Goal: Share content: Share content

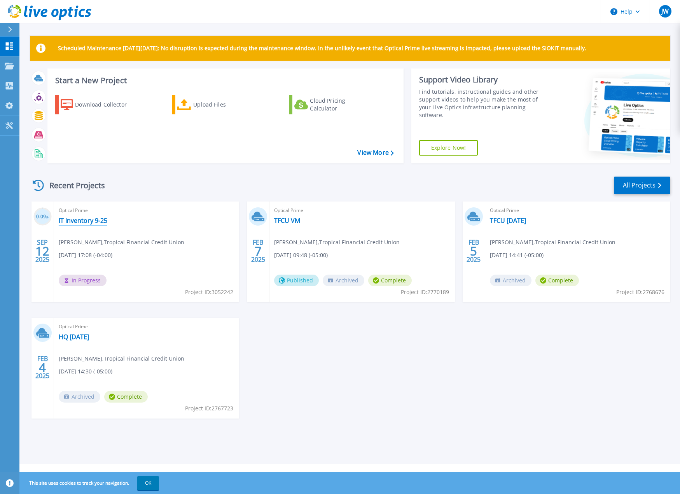
click at [89, 223] on link "IT Inventory 9-25" at bounding box center [83, 221] width 49 height 8
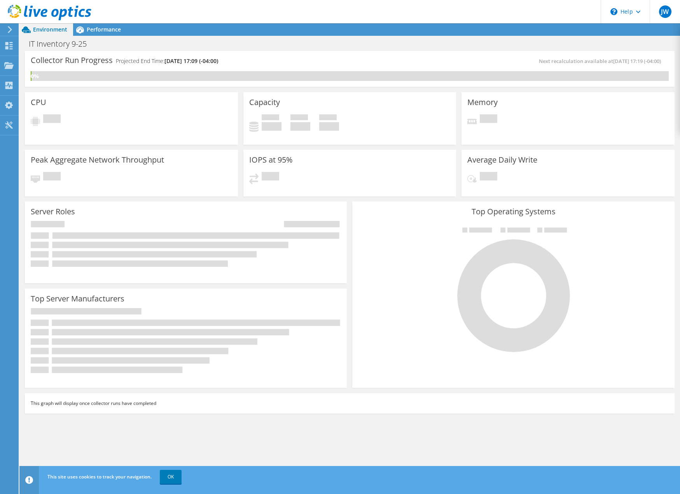
scroll to position [78, 0]
click at [172, 477] on link "OK" at bounding box center [171, 477] width 22 height 14
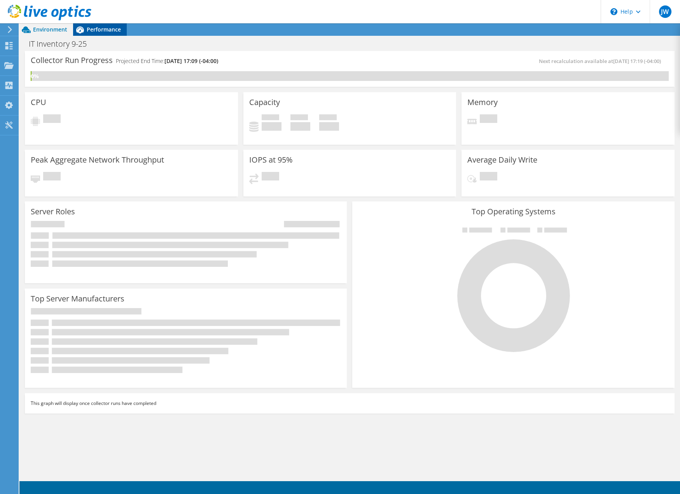
click at [82, 33] on icon at bounding box center [80, 30] width 14 height 14
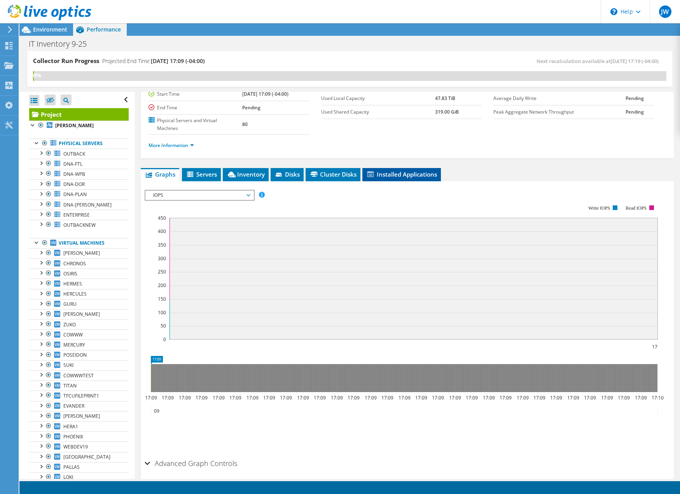
click at [383, 179] on li "Installed Applications" at bounding box center [402, 174] width 79 height 13
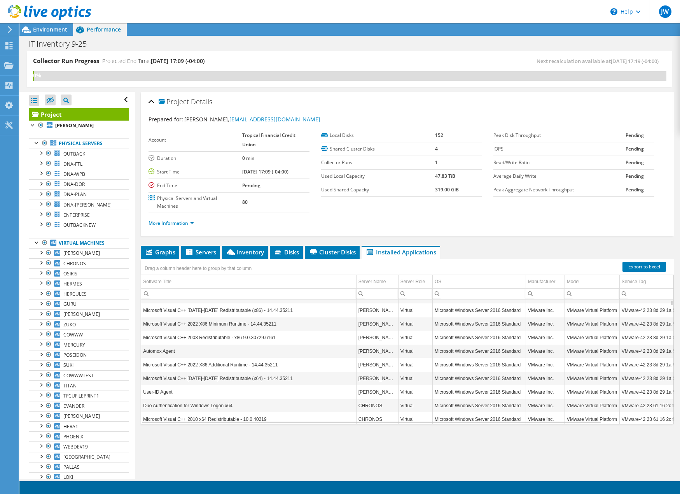
scroll to position [0, 0]
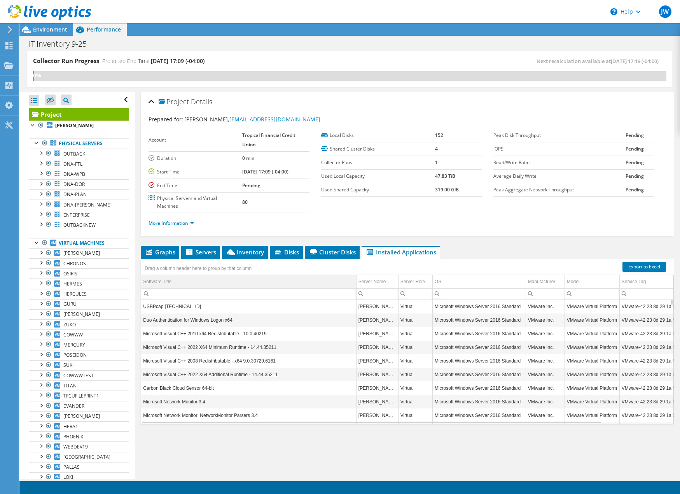
click at [267, 278] on td "Software Title" at bounding box center [248, 282] width 215 height 14
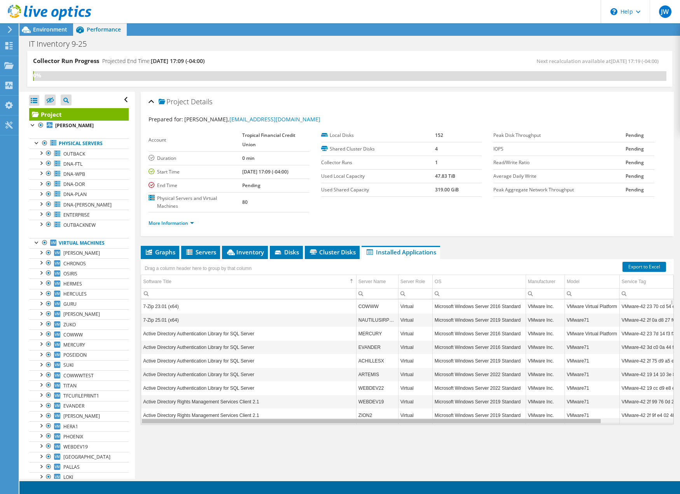
drag, startPoint x: 345, startPoint y: 422, endPoint x: 290, endPoint y: 416, distance: 55.2
click at [290, 416] on body "JW End User Jaime Wehner jwehner@tfcu-fl.org Tropical Financial Credit Union My…" at bounding box center [340, 247] width 680 height 494
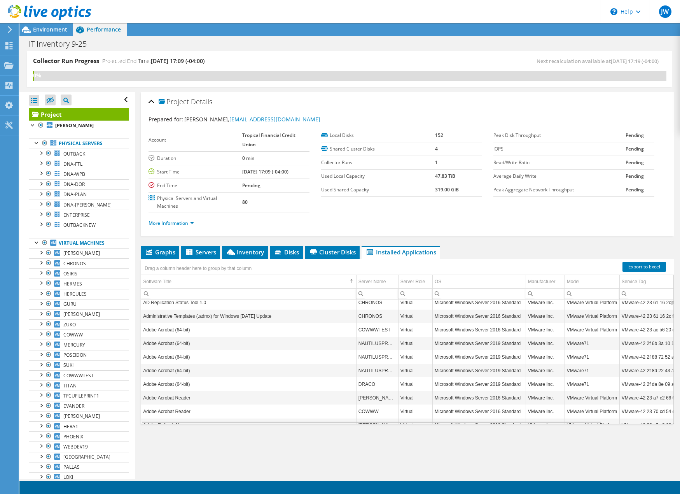
scroll to position [93, 0]
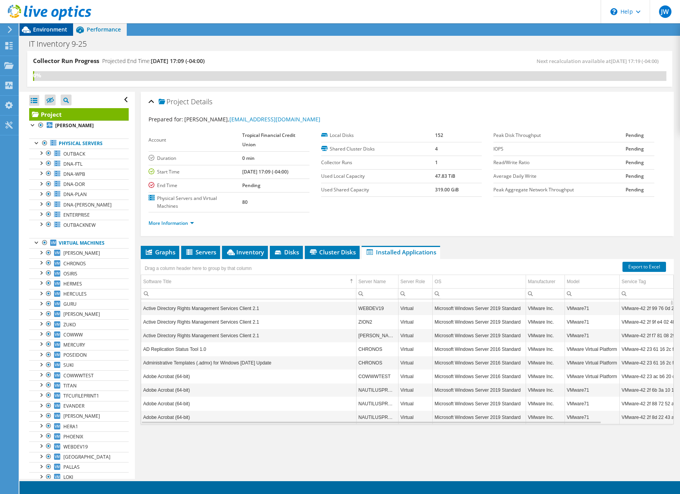
drag, startPoint x: 217, startPoint y: 282, endPoint x: 48, endPoint y: 35, distance: 299.2
click at [216, 261] on body "JW End User Jaime Wehner jwehner@tfcu-fl.org Tropical Financial Credit Union My…" at bounding box center [340, 247] width 680 height 494
click at [184, 262] on div "Drag a column header here to group by that column Software Title Server Name Se…" at bounding box center [407, 341] width 533 height 165
click at [387, 263] on div "Drag a column header here to group by that column" at bounding box center [407, 264] width 533 height 10
click at [485, 274] on td "Microsoft Windows Server 2019 Standard" at bounding box center [479, 268] width 93 height 14
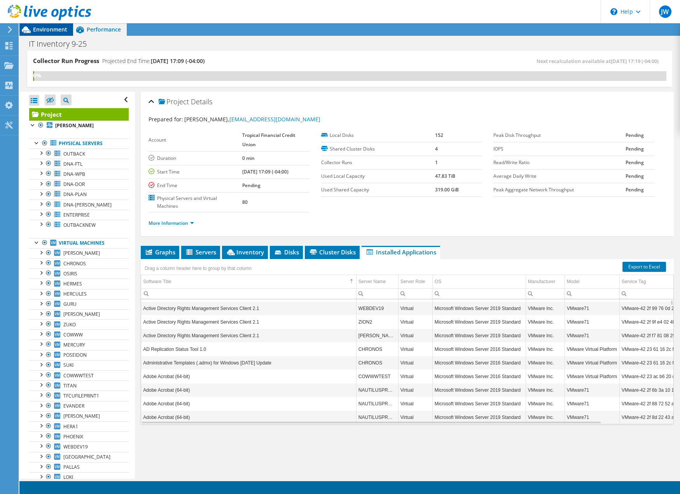
click at [123, 12] on header "JW End User Jaime Wehner jwehner@tfcu-fl.org Tropical Financial Credit Union My…" at bounding box center [340, 11] width 680 height 23
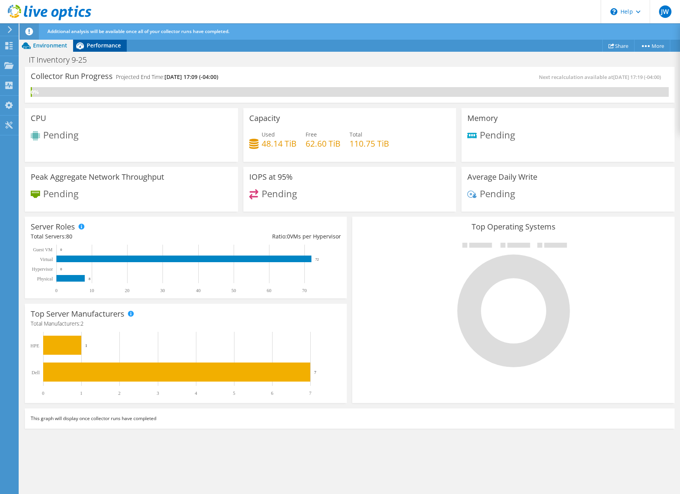
click at [95, 48] on span "Performance" at bounding box center [104, 45] width 34 height 7
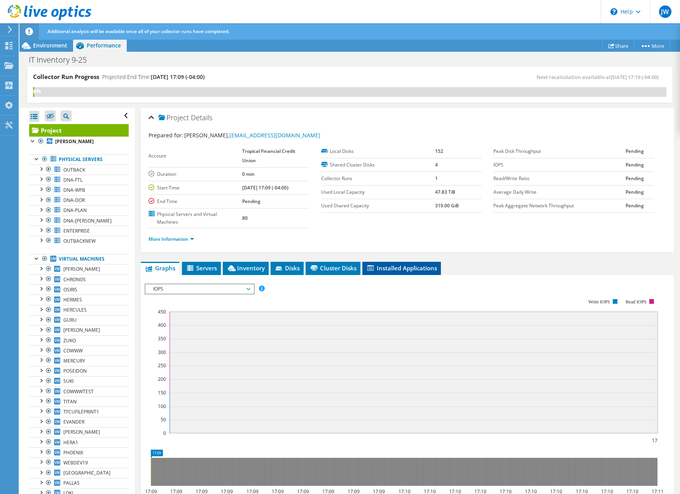
click at [392, 268] on span "Installed Applications" at bounding box center [402, 268] width 71 height 8
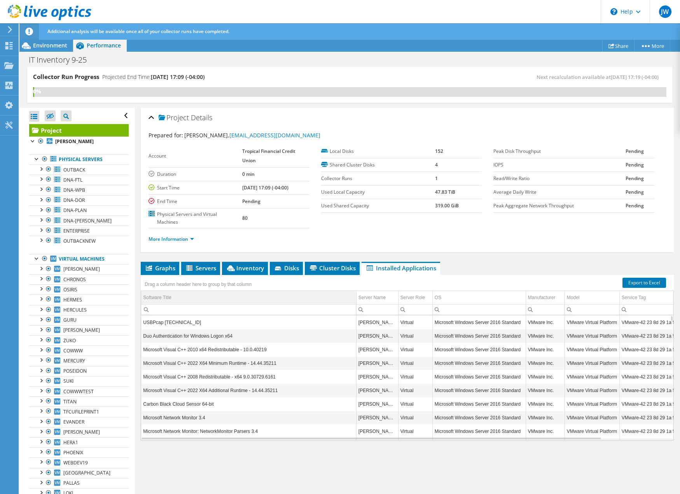
click at [219, 301] on td "Software Title" at bounding box center [248, 298] width 215 height 14
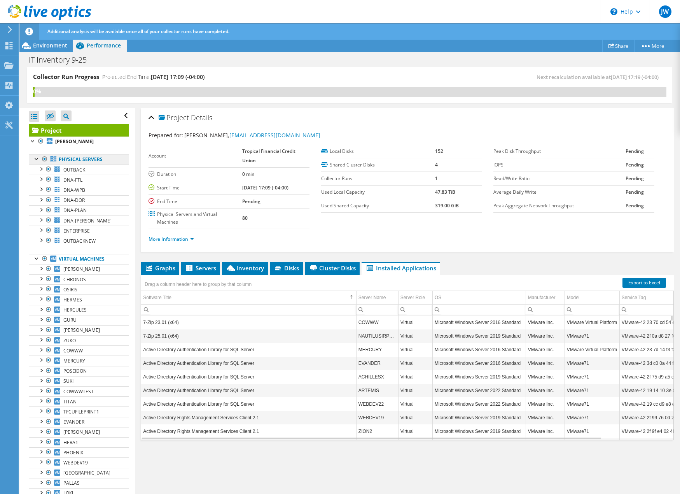
drag, startPoint x: 276, startPoint y: 300, endPoint x: 56, endPoint y: 161, distance: 260.0
click at [175, 276] on body "JW End User Jaime Wehner jwehner@tfcu-fl.org Tropical Financial Credit Union My…" at bounding box center [340, 247] width 680 height 494
click at [71, 171] on span "OUTBACK" at bounding box center [74, 170] width 22 height 7
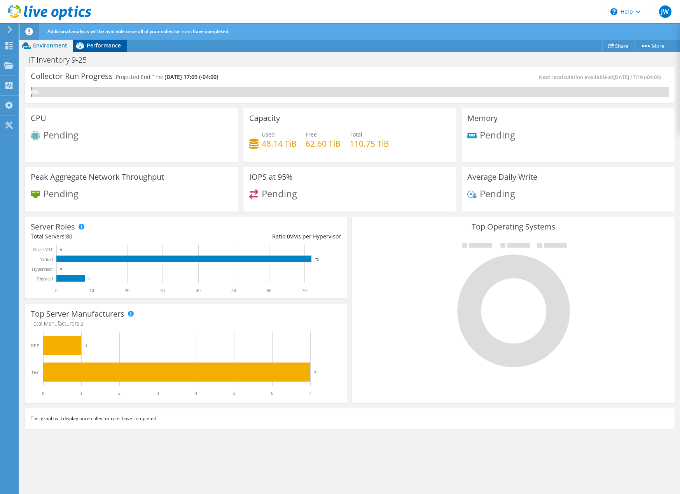
click at [89, 46] on span "Performance" at bounding box center [104, 45] width 34 height 7
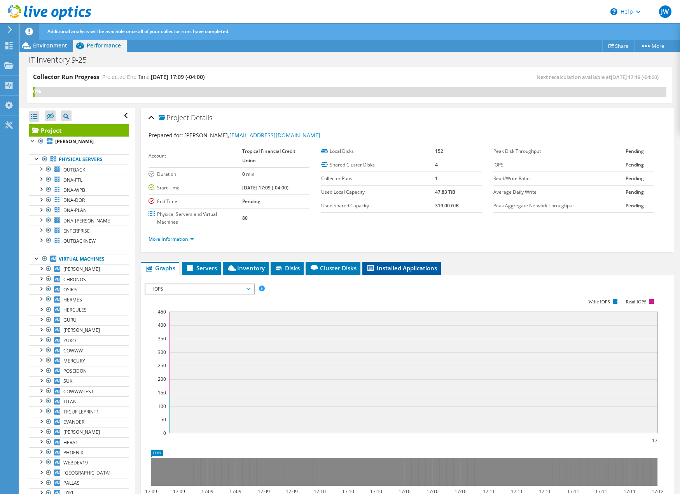
click at [406, 265] on span "Installed Applications" at bounding box center [402, 268] width 71 height 8
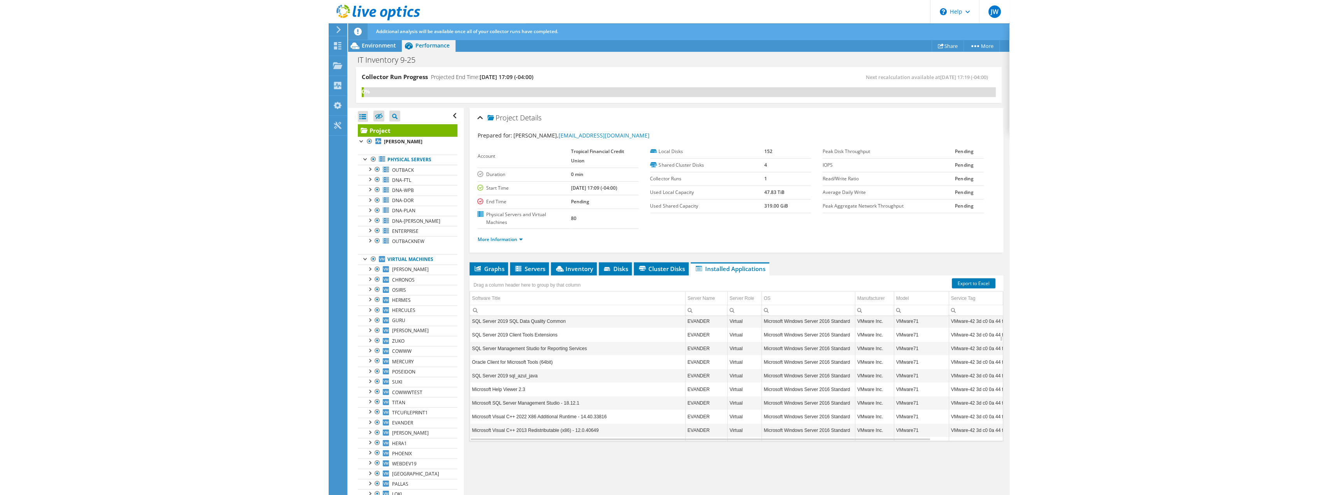
scroll to position [8451, 0]
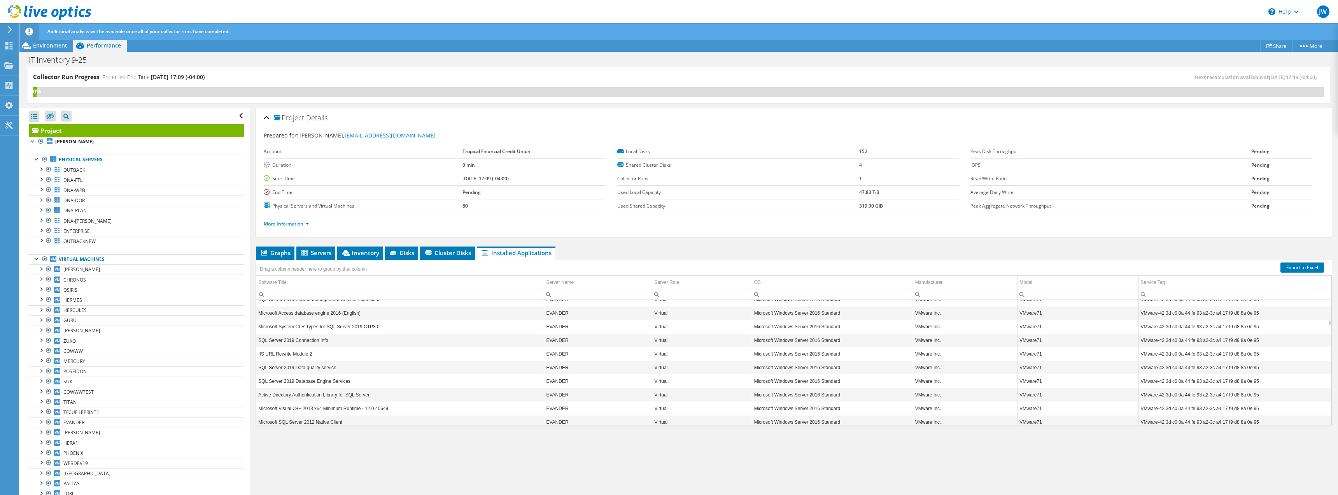
drag, startPoint x: 300, startPoint y: 281, endPoint x: 378, endPoint y: 267, distance: 79.6
click at [402, 265] on body "JW End User Jaime Wehner jwehner@tfcu-fl.org Tropical Financial Credit Union My…" at bounding box center [669, 247] width 1338 height 495
click at [377, 277] on td "Software Title" at bounding box center [400, 282] width 288 height 14
click at [378, 267] on div "Drag a column header here to group by that column" at bounding box center [794, 265] width 1076 height 10
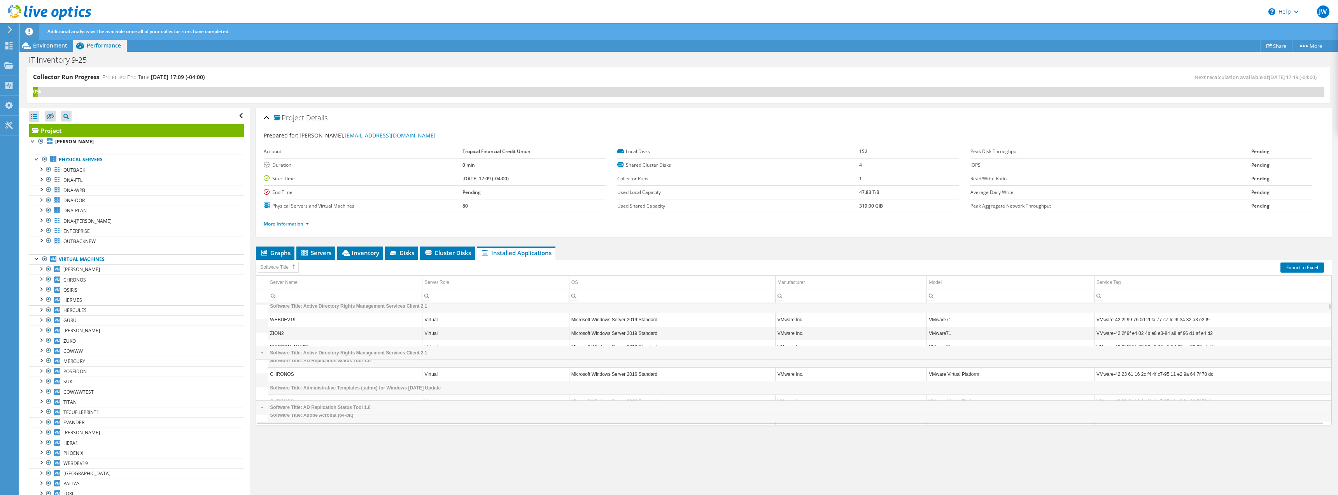
scroll to position [0, 0]
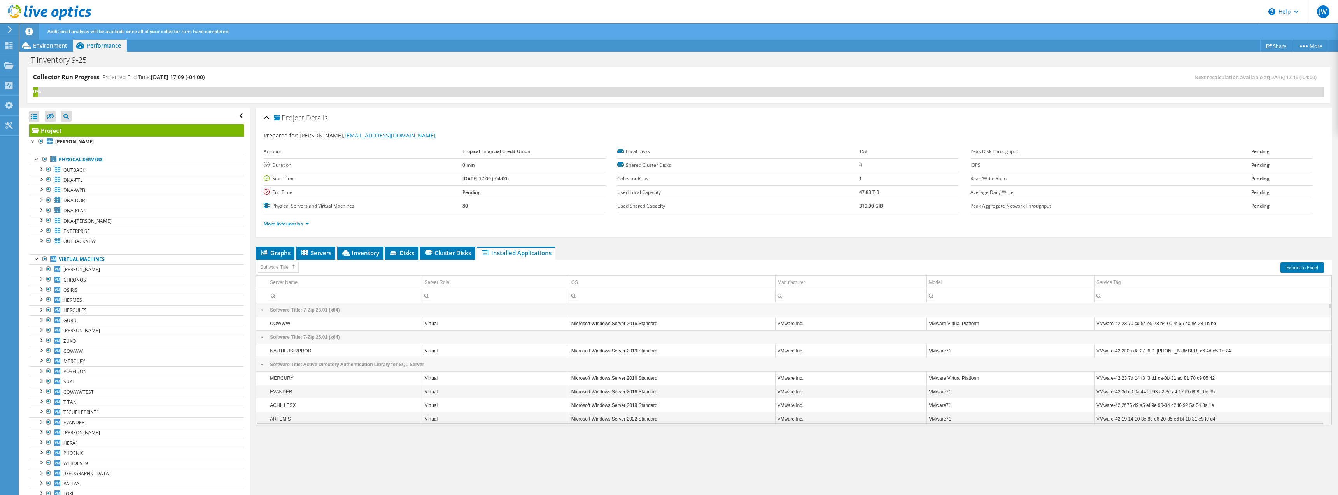
click at [289, 269] on div "Data grid" at bounding box center [293, 267] width 8 height 6
click at [297, 282] on td "Server Name" at bounding box center [345, 282] width 154 height 14
click at [1301, 267] on link "Export to Excel" at bounding box center [1303, 267] width 44 height 10
click at [1298, 263] on link "Export to Excel" at bounding box center [1303, 267] width 44 height 10
click at [1278, 42] on link "Share" at bounding box center [1277, 46] width 32 height 12
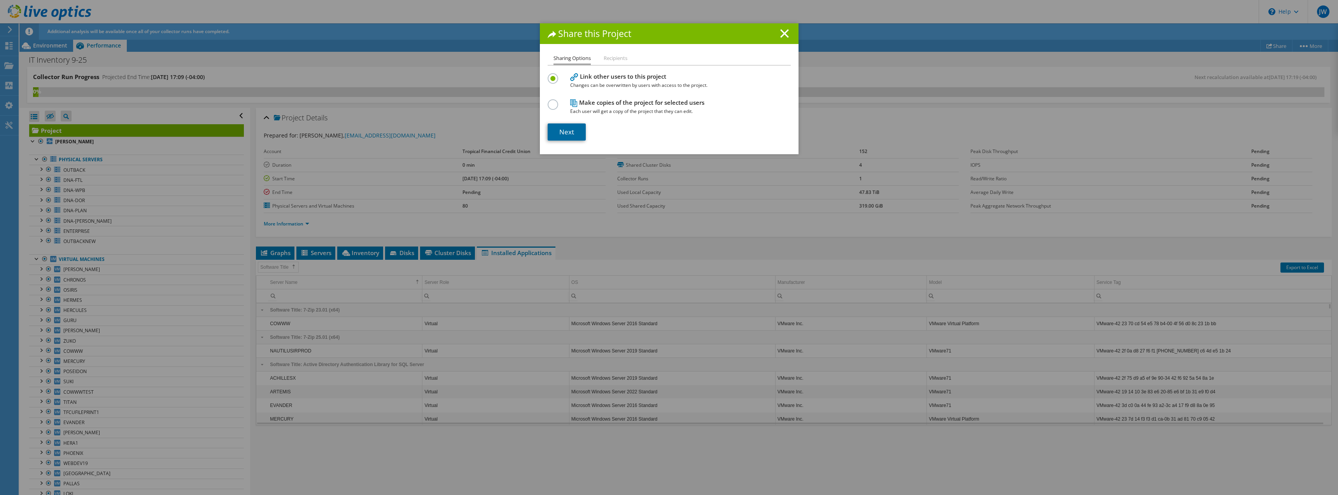
click at [573, 133] on link "Next" at bounding box center [567, 131] width 38 height 17
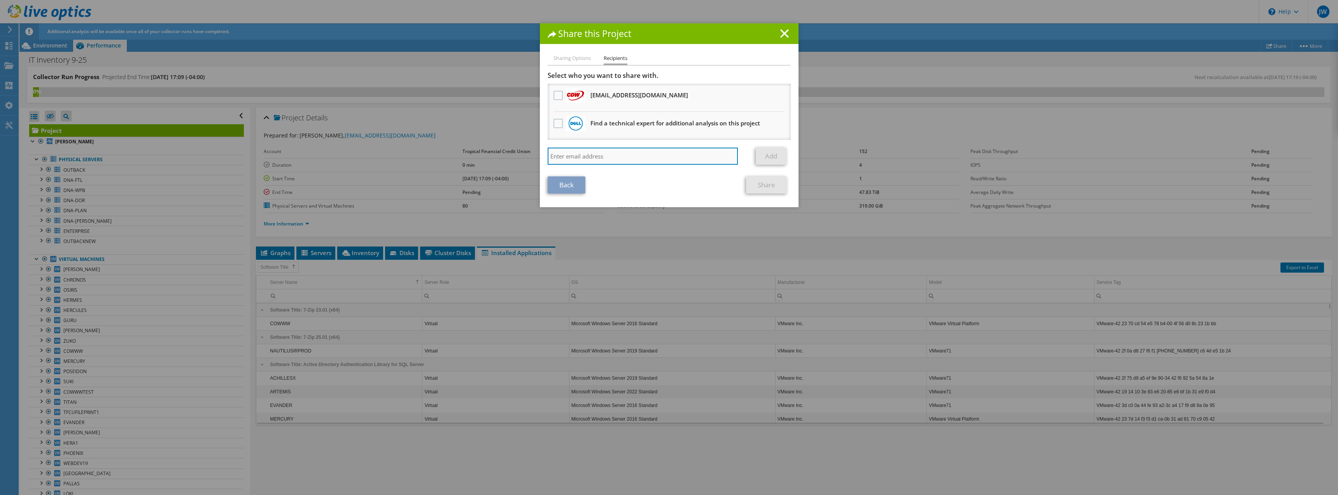
click at [579, 158] on input "search" at bounding box center [643, 155] width 191 height 17
type input "rmanion@tfcu-fl.org"
click at [775, 158] on link "Add" at bounding box center [771, 155] width 31 height 17
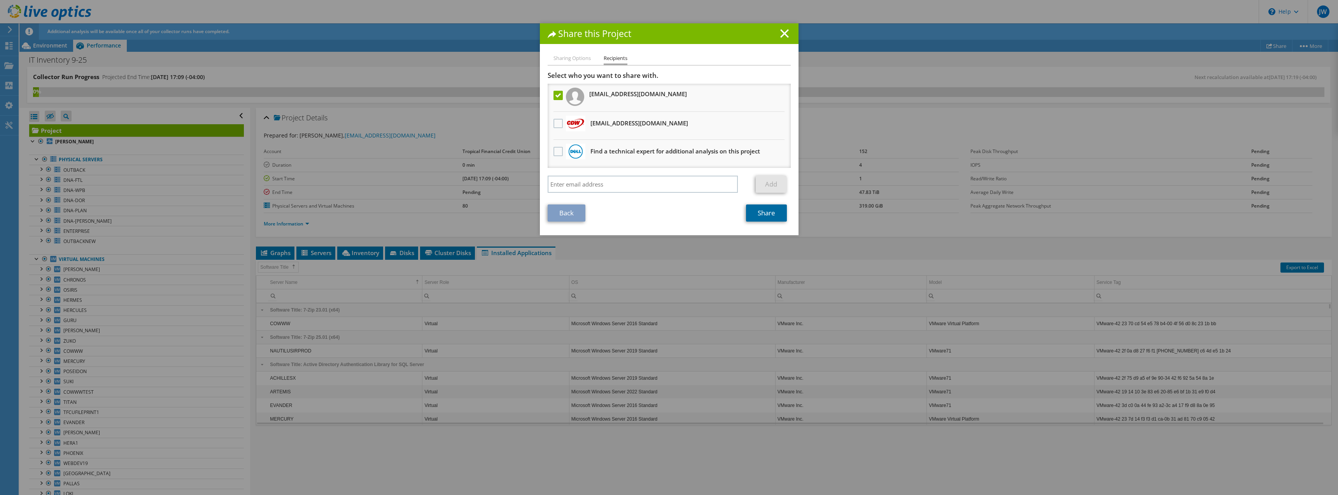
click at [766, 214] on link "Share" at bounding box center [766, 212] width 41 height 17
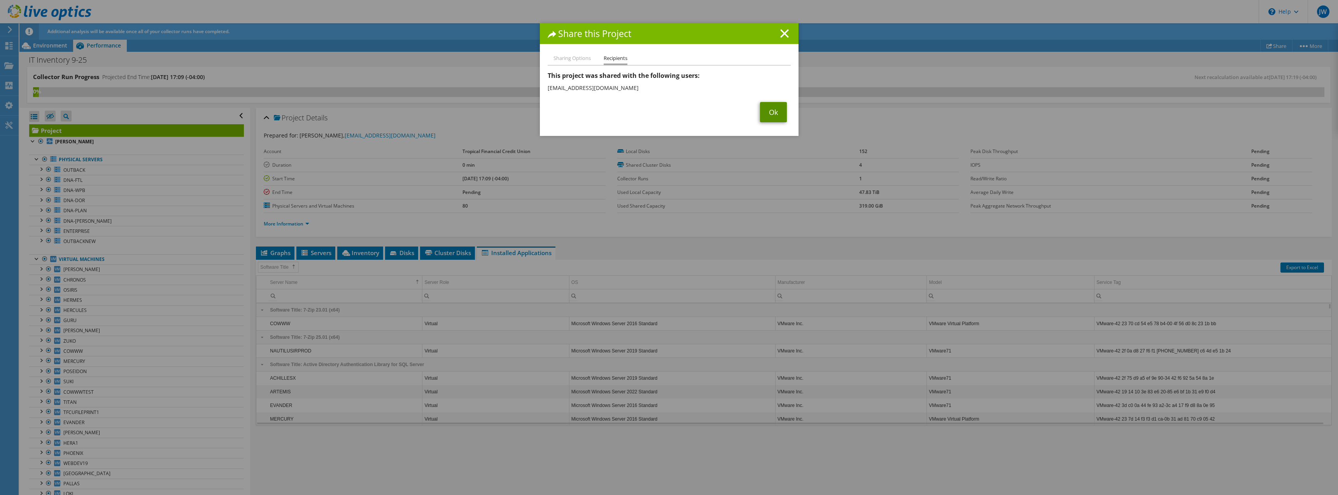
click at [770, 109] on link "Ok" at bounding box center [773, 112] width 27 height 20
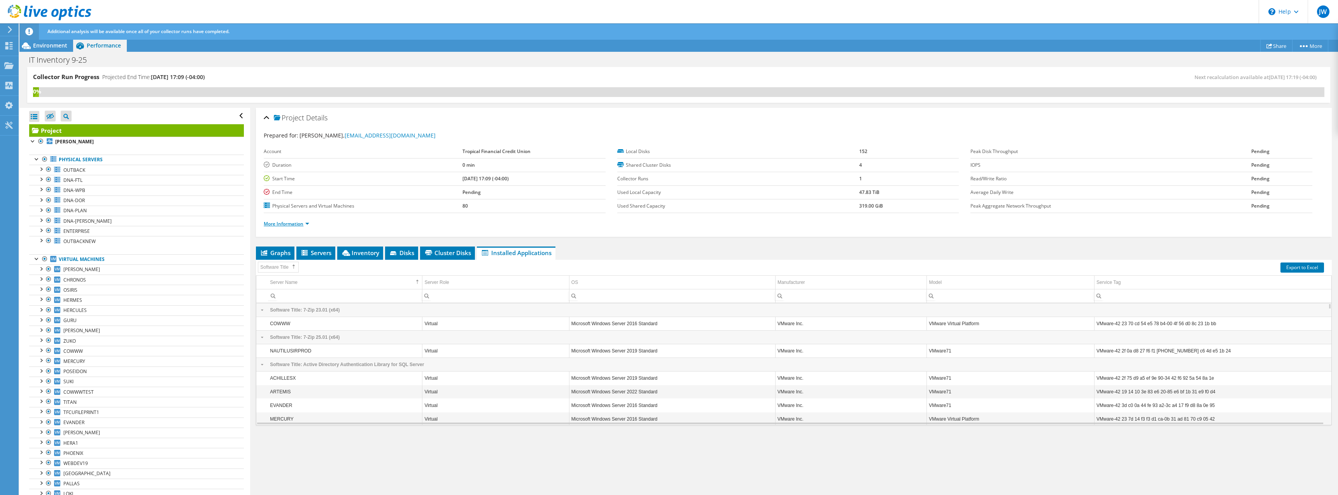
click at [300, 224] on link "More Information" at bounding box center [287, 223] width 46 height 7
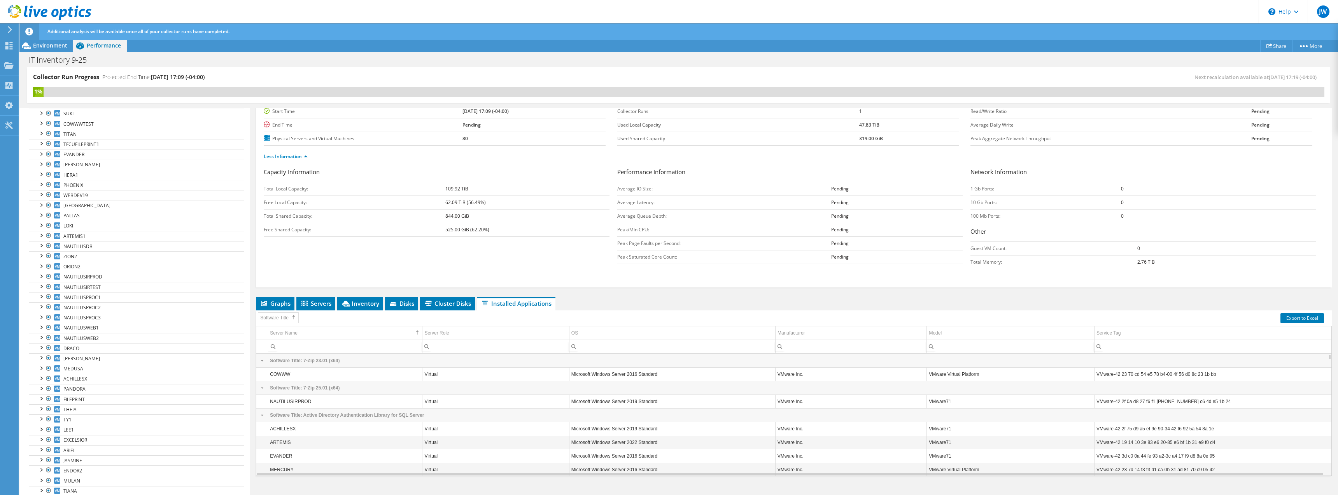
scroll to position [77, 0]
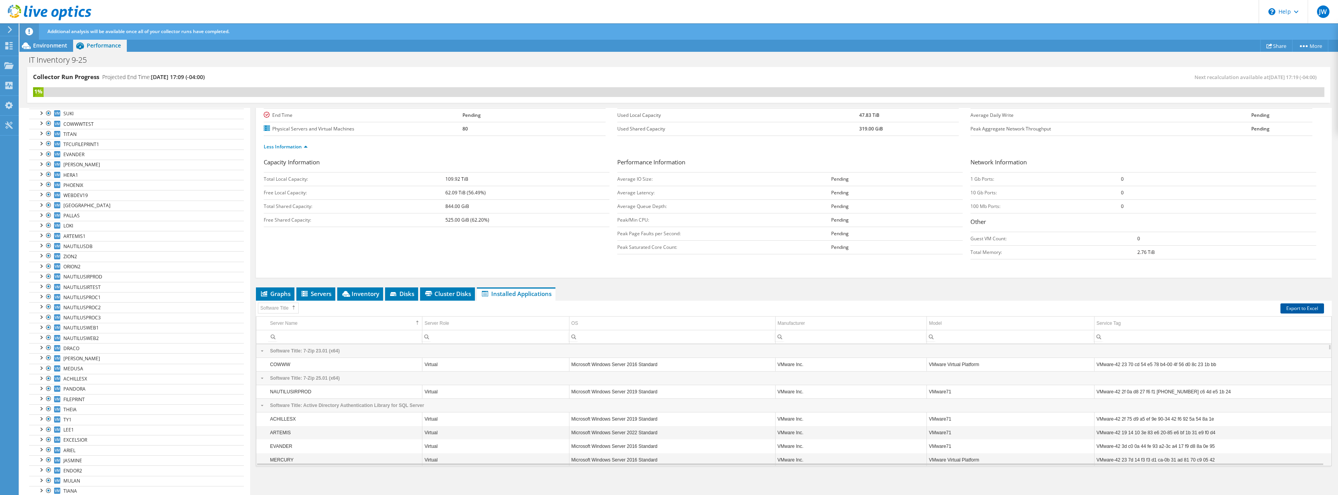
click at [1286, 306] on link "Export to Excel" at bounding box center [1303, 308] width 44 height 10
click at [320, 293] on span "Servers" at bounding box center [315, 293] width 31 height 8
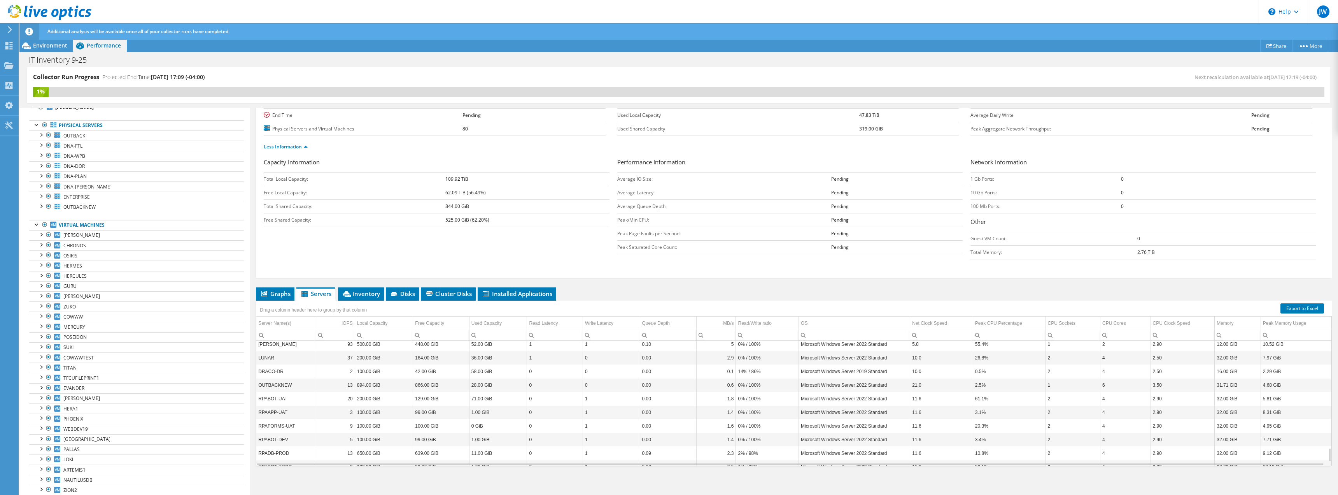
scroll to position [968, 0]
click at [62, 46] on span "Environment" at bounding box center [50, 45] width 34 height 7
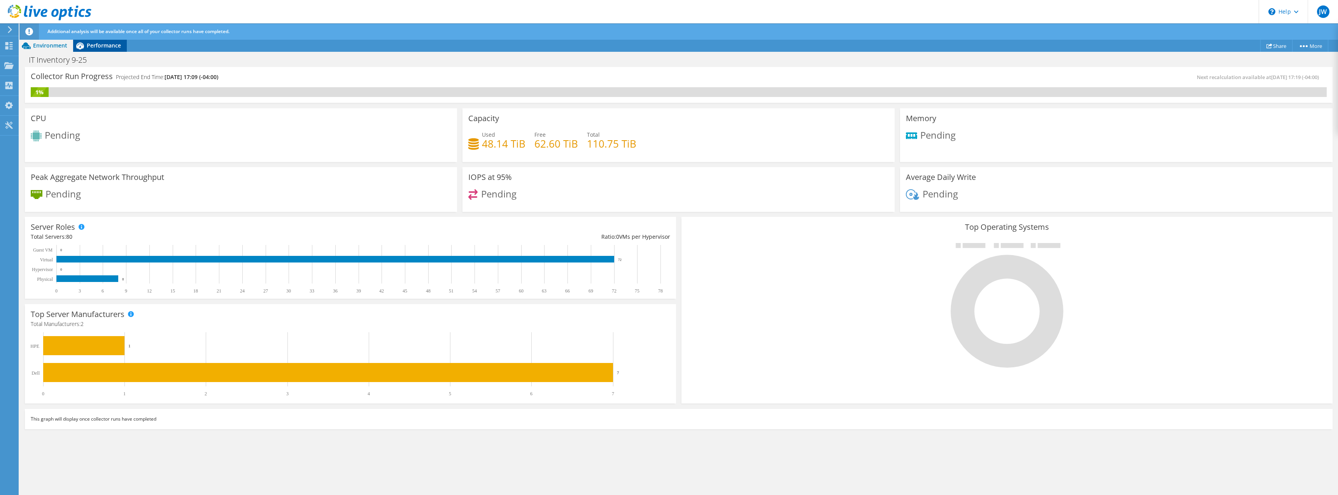
click at [85, 45] on icon at bounding box center [80, 46] width 14 height 14
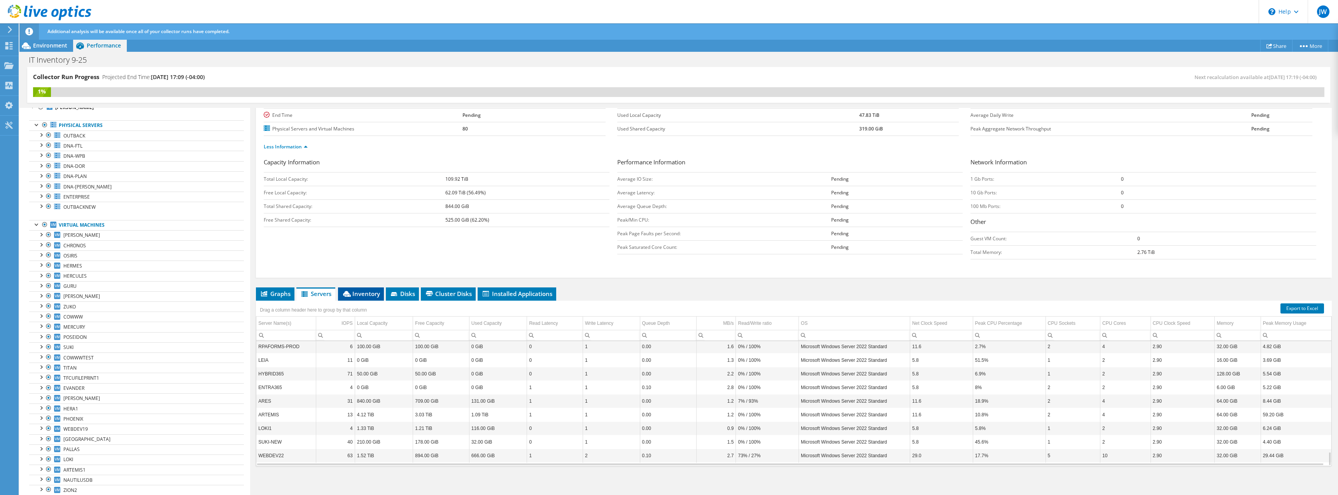
click at [352, 296] on span "Inventory" at bounding box center [361, 293] width 38 height 8
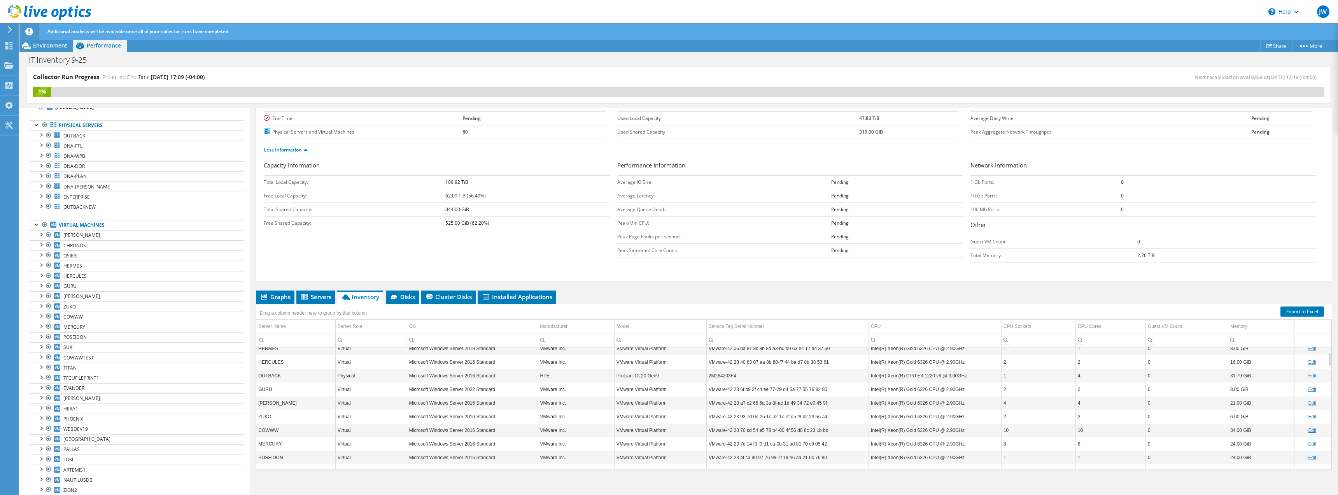
scroll to position [77, 0]
click at [489, 293] on icon at bounding box center [486, 293] width 6 height 5
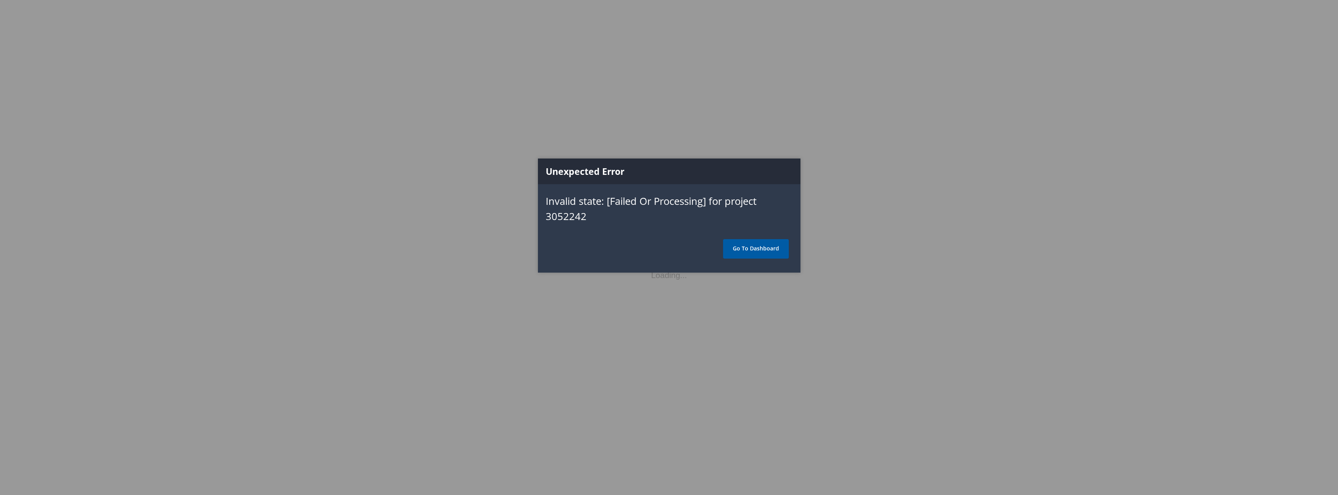
click at [775, 244] on link "Go To Dashboard" at bounding box center [756, 248] width 66 height 19
click at [759, 247] on link "Go To Dashboard" at bounding box center [756, 248] width 66 height 19
click at [755, 246] on link "Go To Dashboard" at bounding box center [756, 248] width 66 height 19
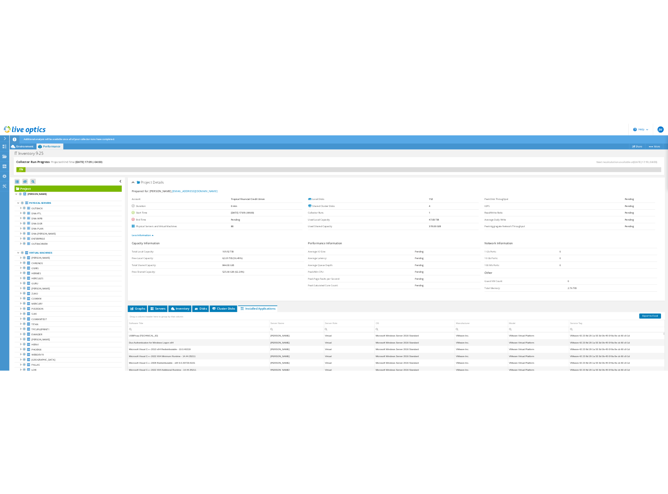
scroll to position [77, 0]
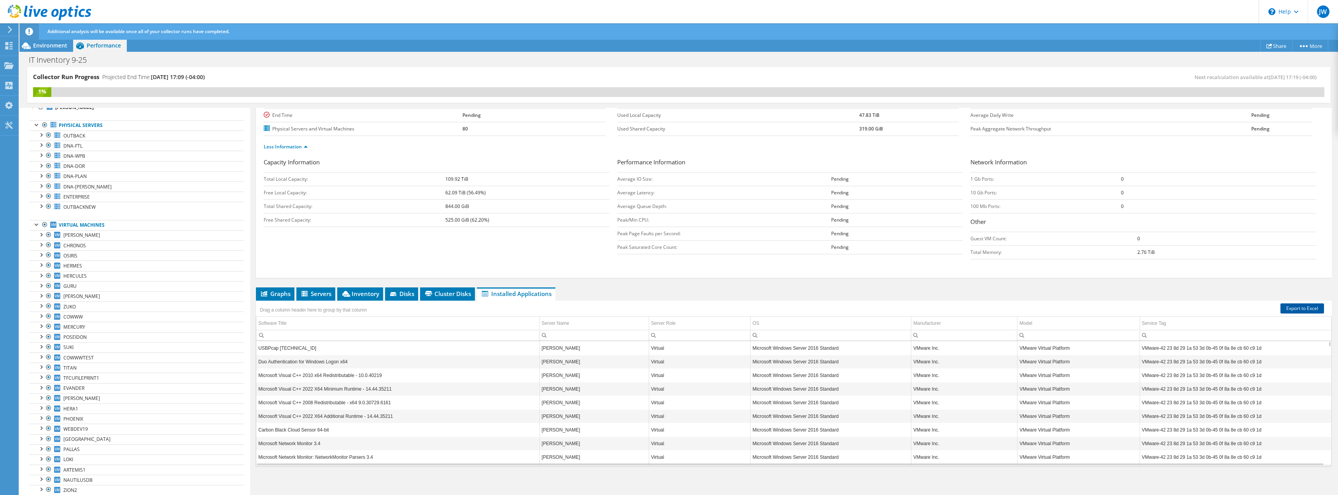
click at [1313, 310] on link "Export to Excel" at bounding box center [1303, 308] width 44 height 10
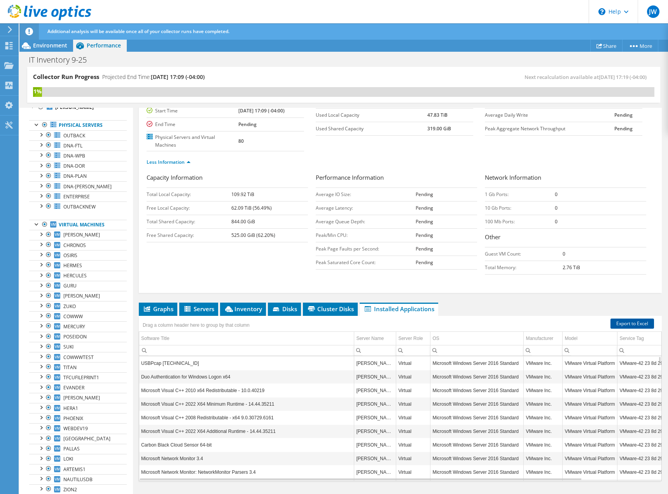
click at [624, 322] on link "Export to Excel" at bounding box center [633, 324] width 44 height 10
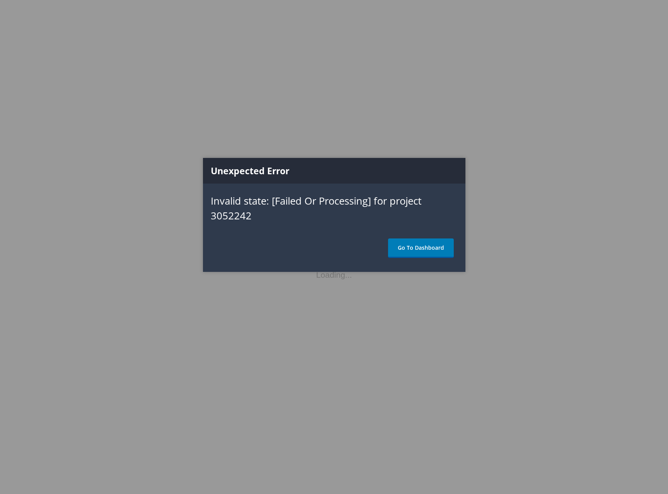
drag, startPoint x: 614, startPoint y: 74, endPoint x: 615, endPoint y: 62, distance: 12.1
click at [614, 74] on div at bounding box center [334, 247] width 668 height 494
